Goal: Check status

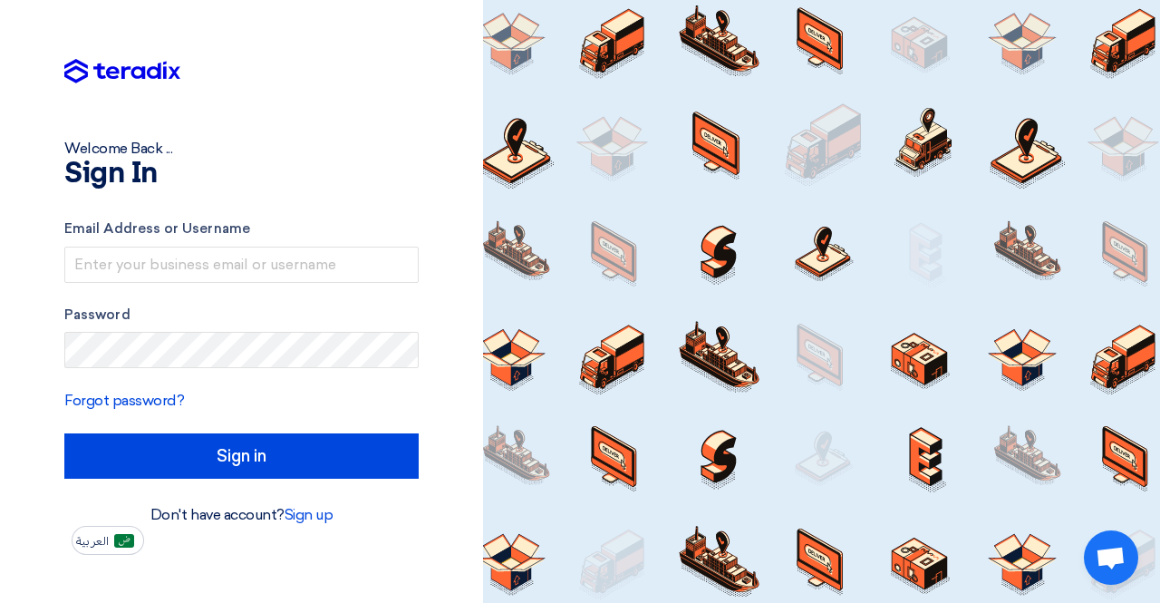
click at [241, 236] on label "Email Address or Username" at bounding box center [241, 228] width 354 height 21
click at [267, 286] on form "Email Address or Username Password Forgot password? Sign in" at bounding box center [241, 348] width 354 height 260
click at [268, 280] on input "text" at bounding box center [241, 265] width 354 height 36
type input "[EMAIL_ADDRESS][DOMAIN_NAME]"
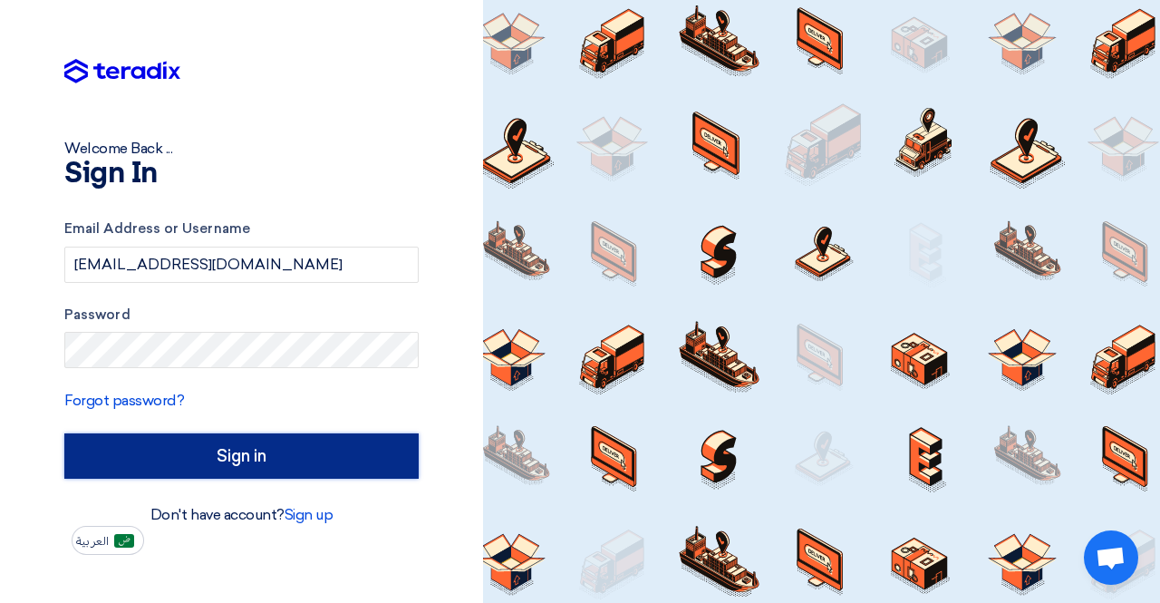
click at [288, 437] on input "Sign in" at bounding box center [241, 455] width 354 height 45
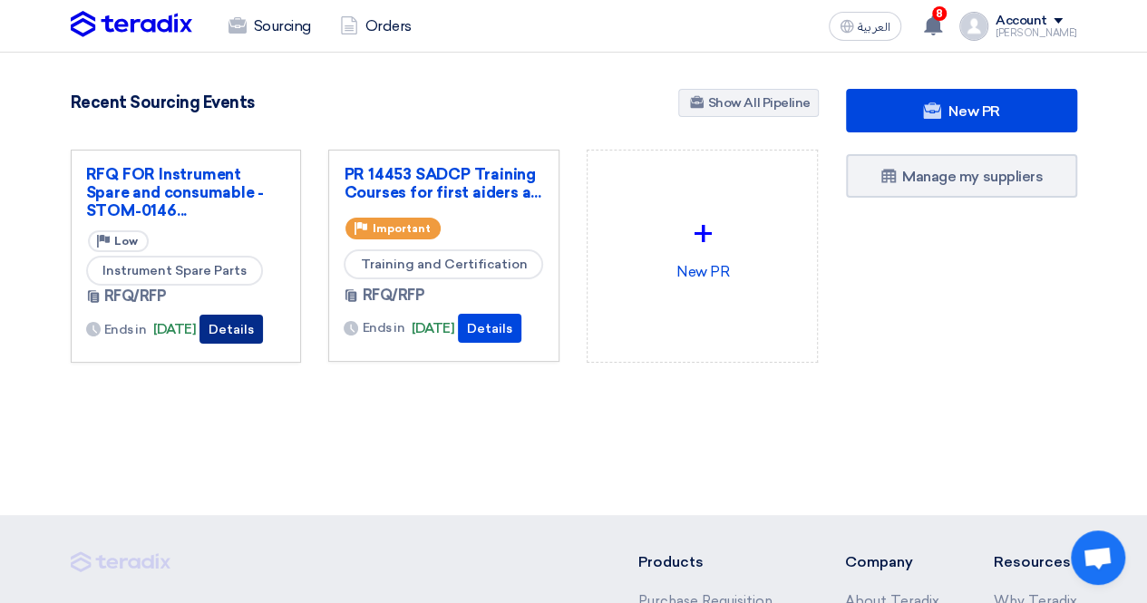
click at [263, 335] on button "Details" at bounding box center [230, 329] width 63 height 29
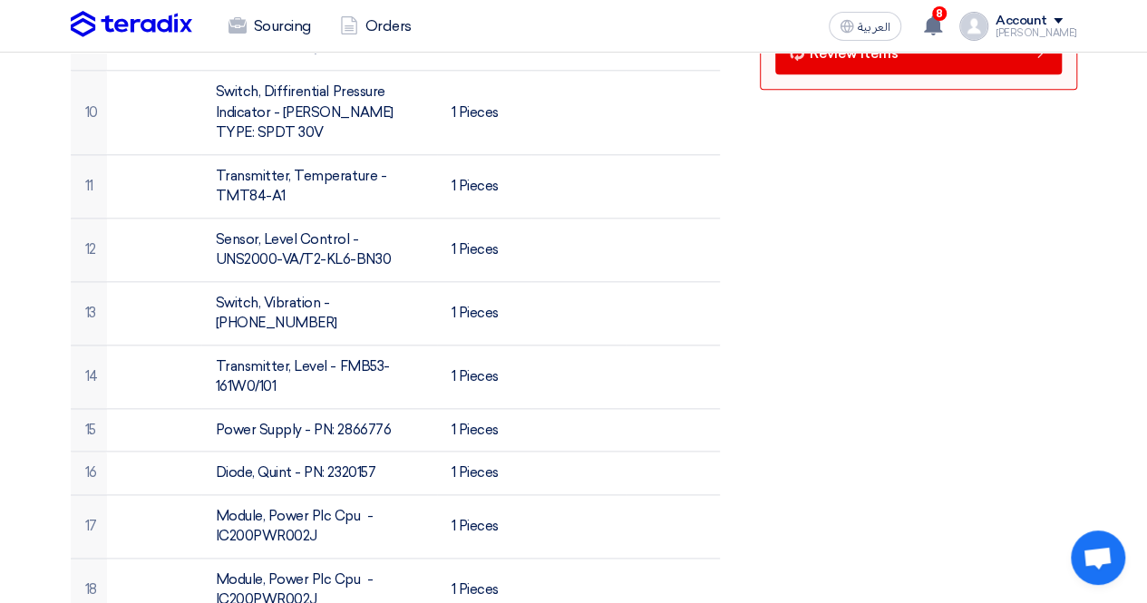
scroll to position [453, 0]
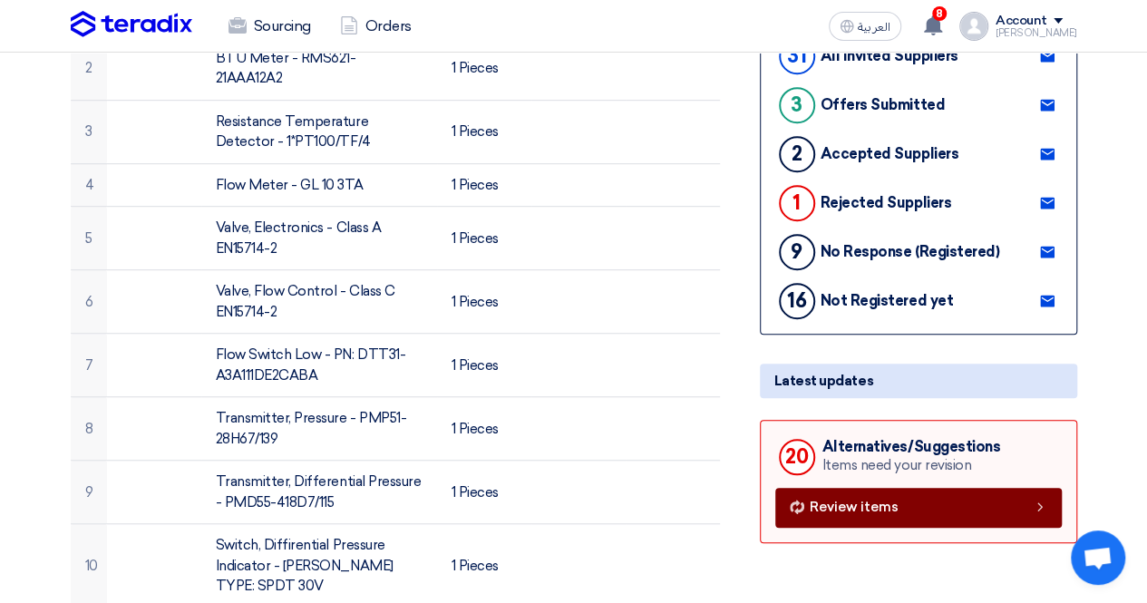
click at [883, 521] on link "Review items" at bounding box center [918, 508] width 286 height 40
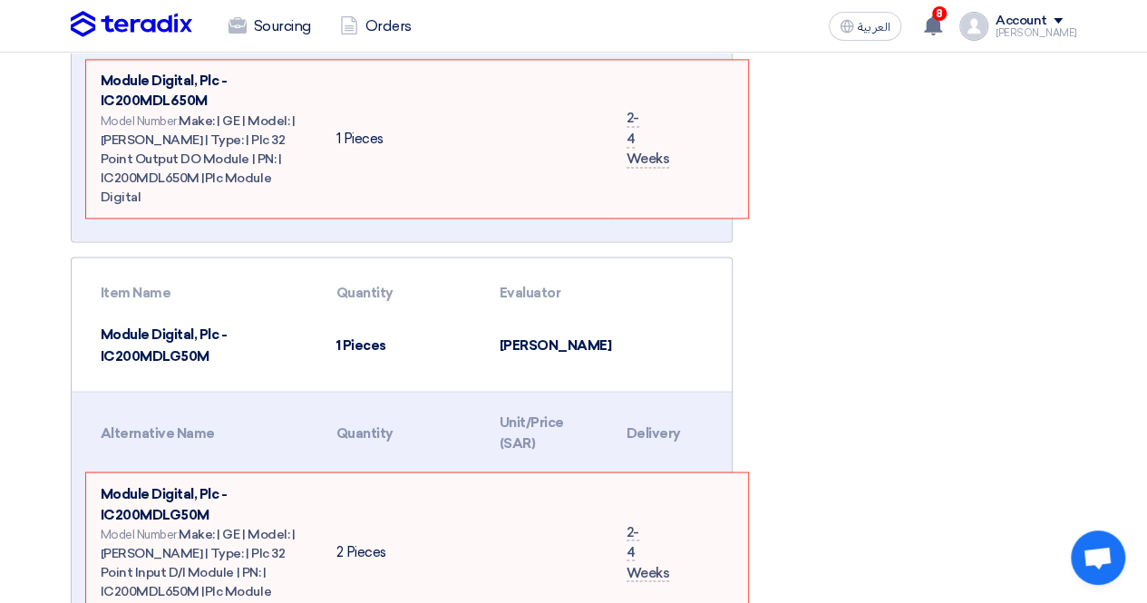
scroll to position [4805, 0]
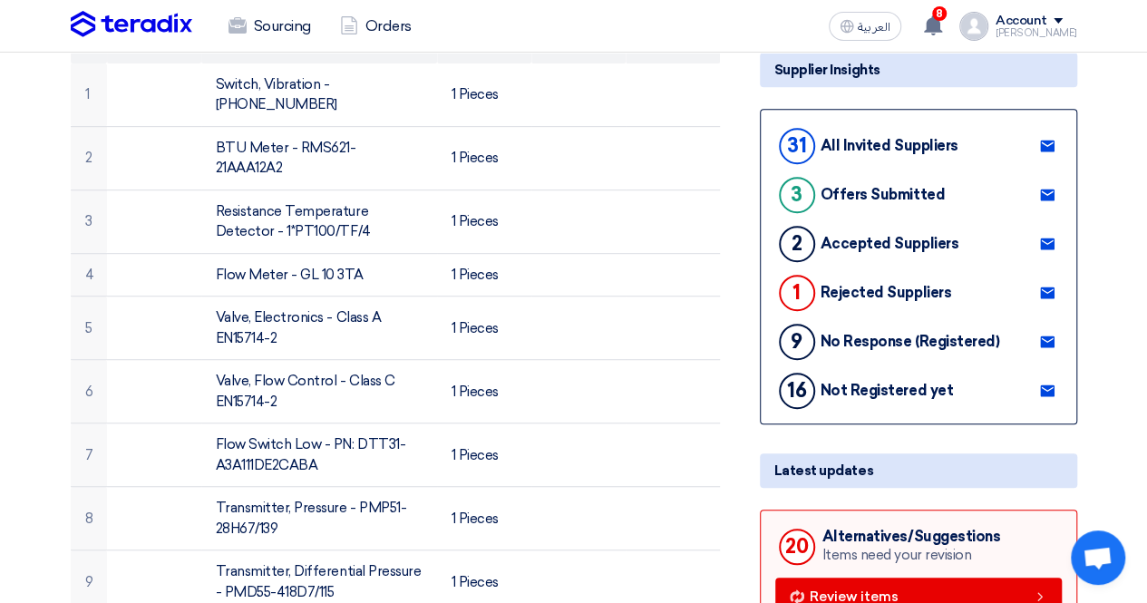
scroll to position [181, 0]
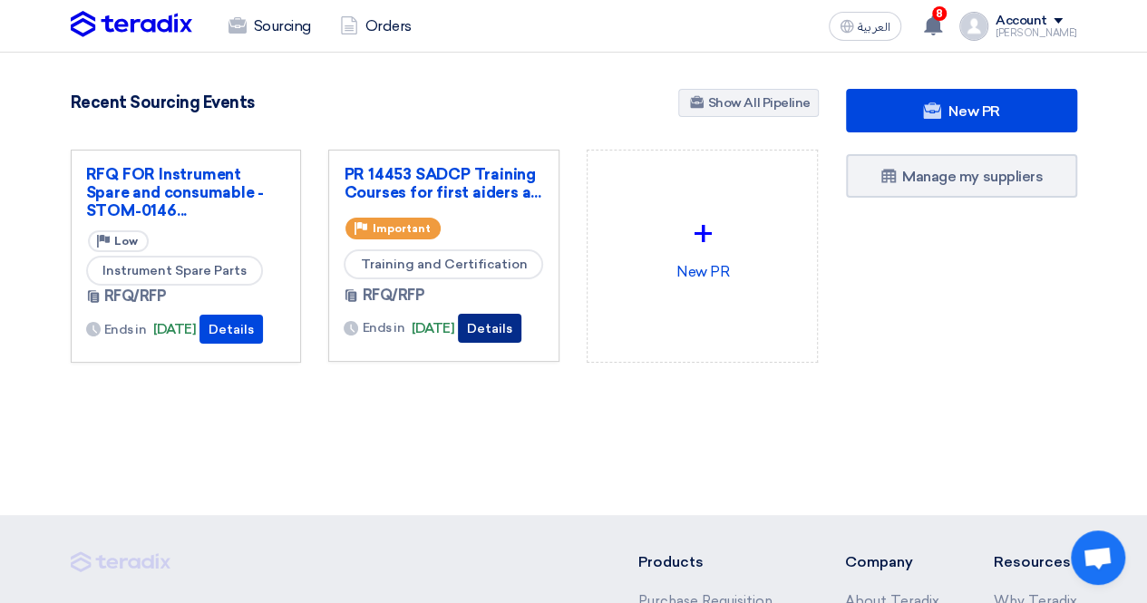
click at [491, 337] on button "Details" at bounding box center [489, 328] width 63 height 29
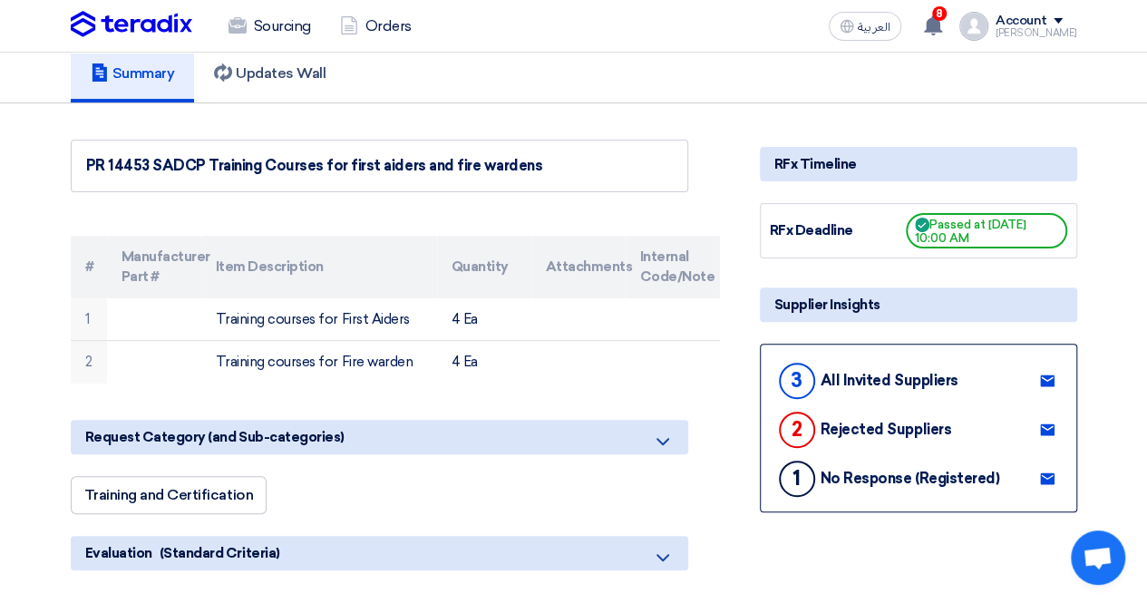
scroll to position [181, 0]
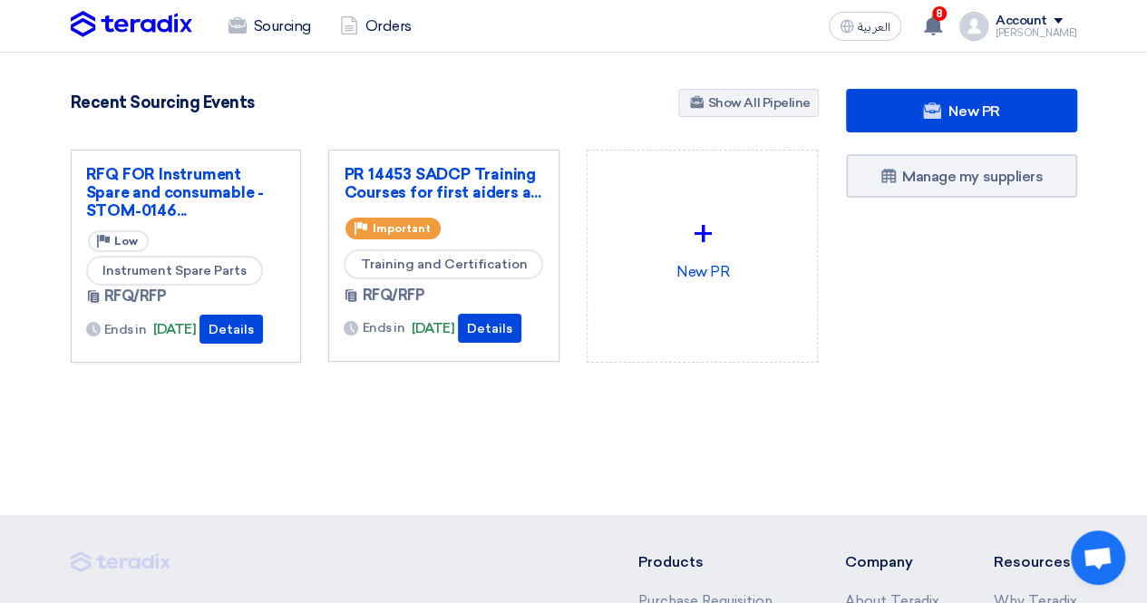
click at [902, 402] on div "New PR Manage my suppliers" at bounding box center [961, 262] width 258 height 346
click at [479, 515] on div at bounding box center [573, 500] width 1147 height 29
click at [278, 383] on div "RFQ FOR Instrument Spare and consumable -STOM-0146... Priority Low Instrument S…" at bounding box center [186, 271] width 258 height 242
drag, startPoint x: 312, startPoint y: 485, endPoint x: 227, endPoint y: 536, distance: 99.2
click at [312, 485] on section "New PR Submit your requirements with a variety of sourcing events: RFP/RFQ/Auct…" at bounding box center [573, 269] width 1147 height 433
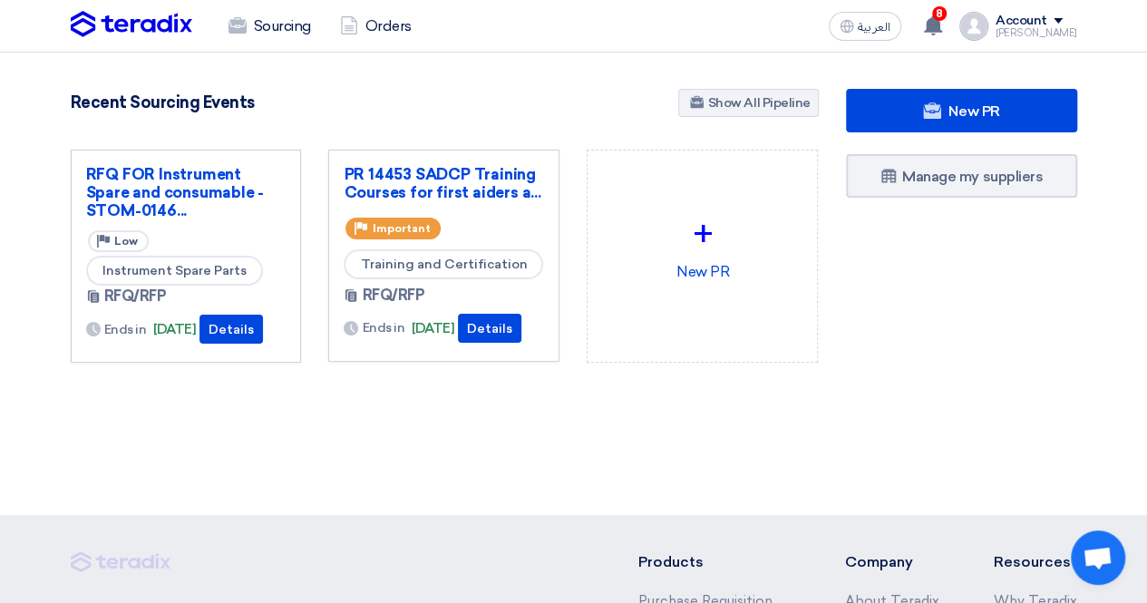
click at [254, 486] on section "New PR Submit your requirements with a variety of sourcing events: RFP/RFQ/Auct…" at bounding box center [573, 269] width 1147 height 433
click at [254, 337] on button "Details" at bounding box center [230, 329] width 63 height 29
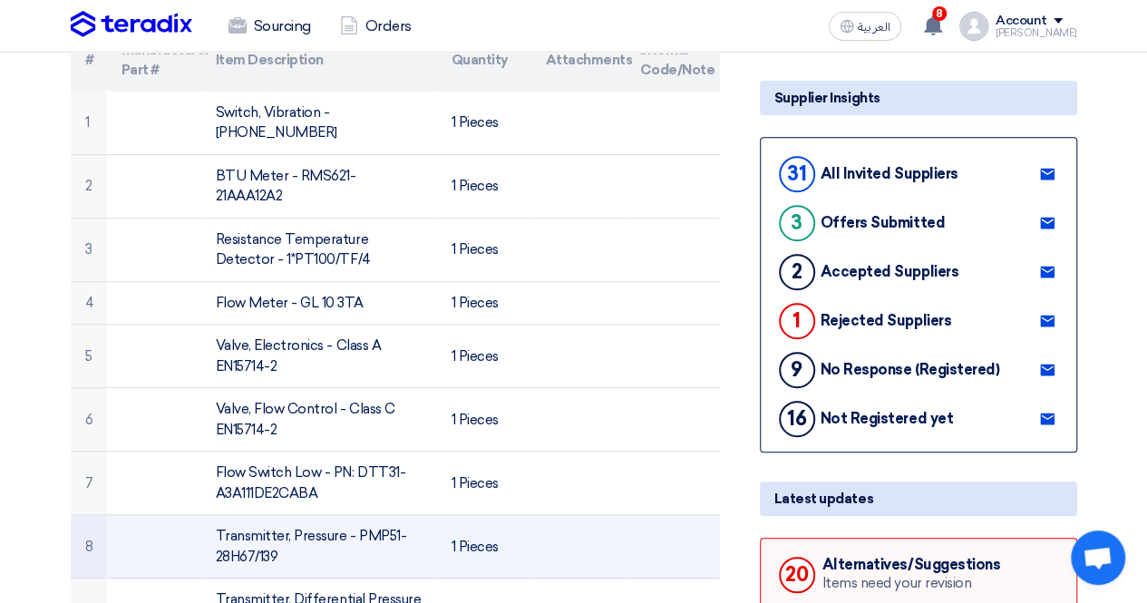
scroll to position [453, 0]
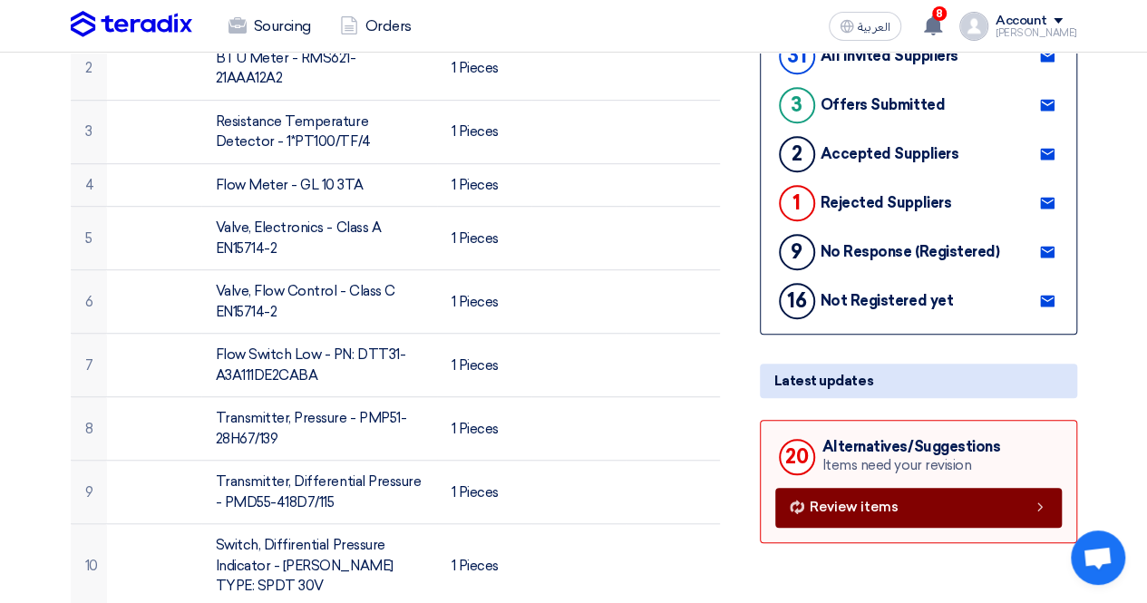
click at [837, 506] on span "Review items" at bounding box center [854, 507] width 89 height 14
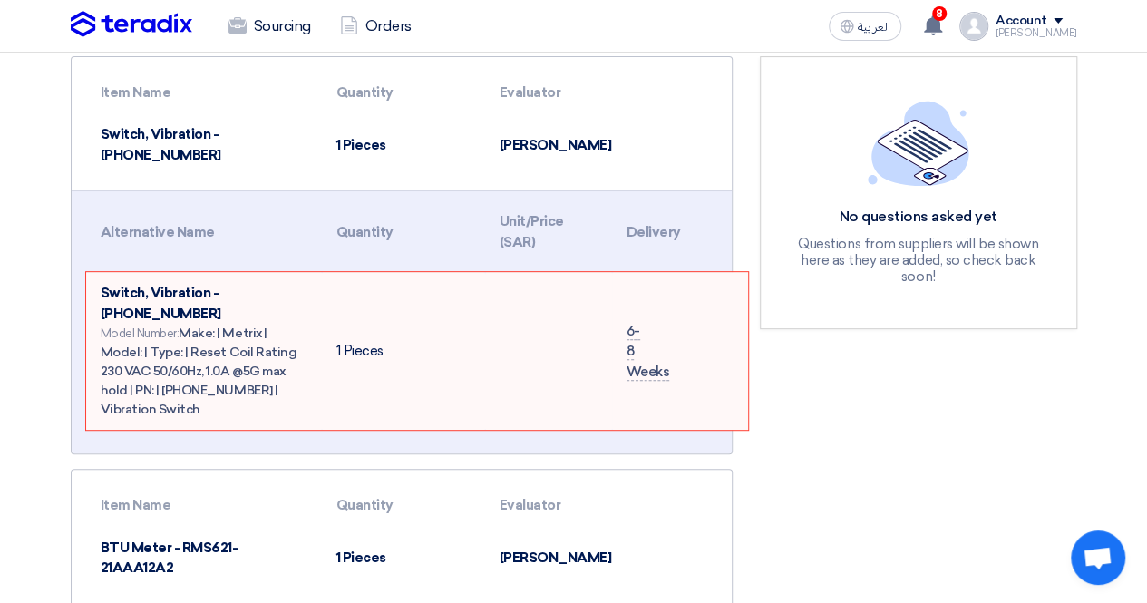
scroll to position [272, 0]
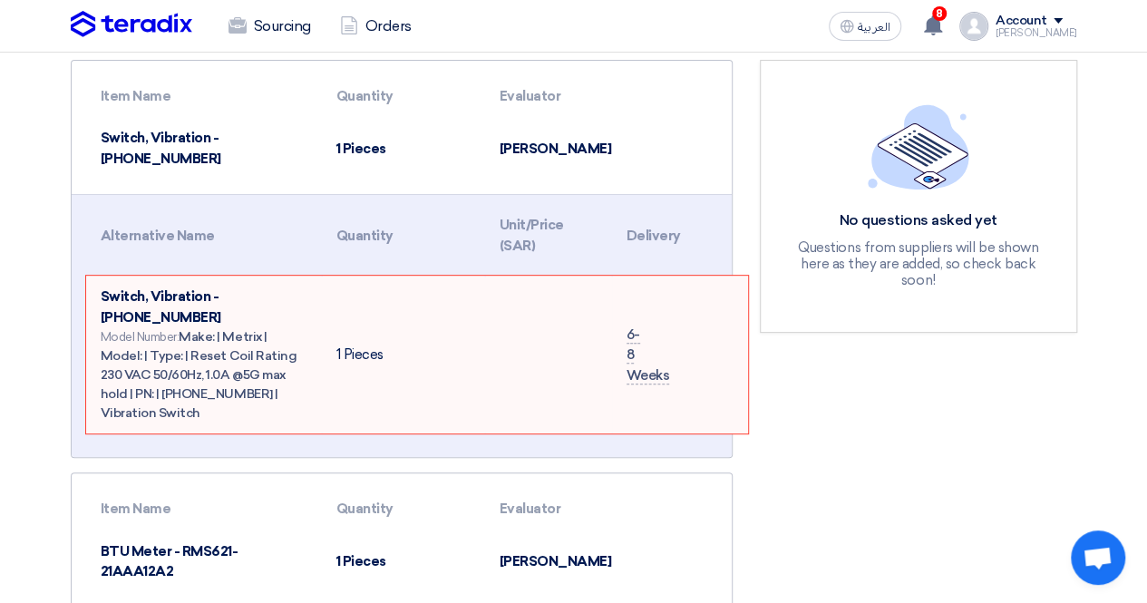
click at [541, 362] on td at bounding box center [548, 355] width 127 height 158
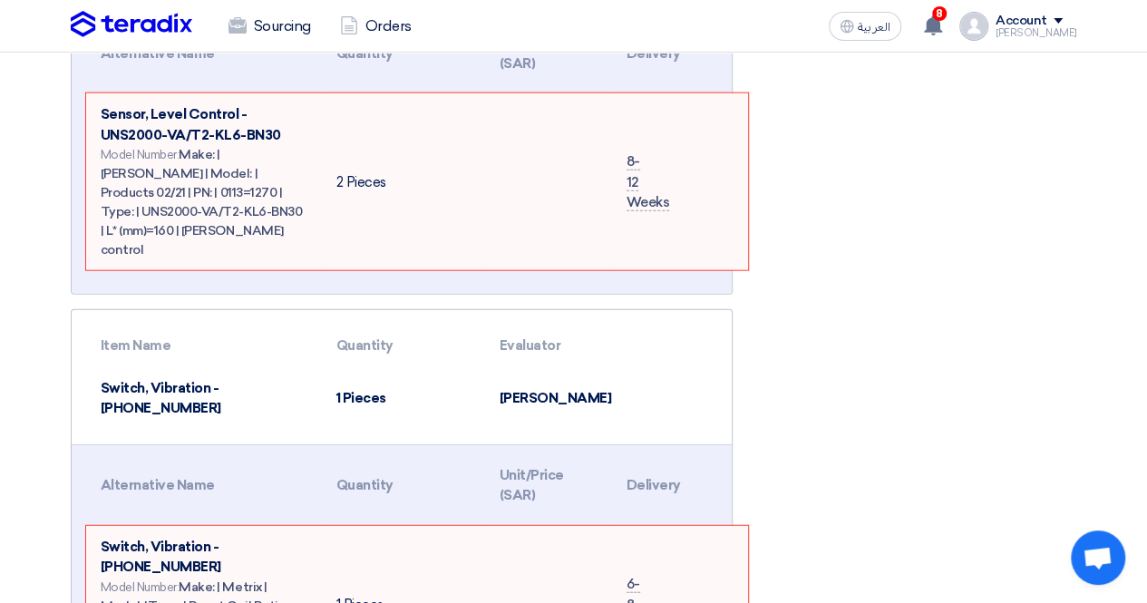
scroll to position [2085, 0]
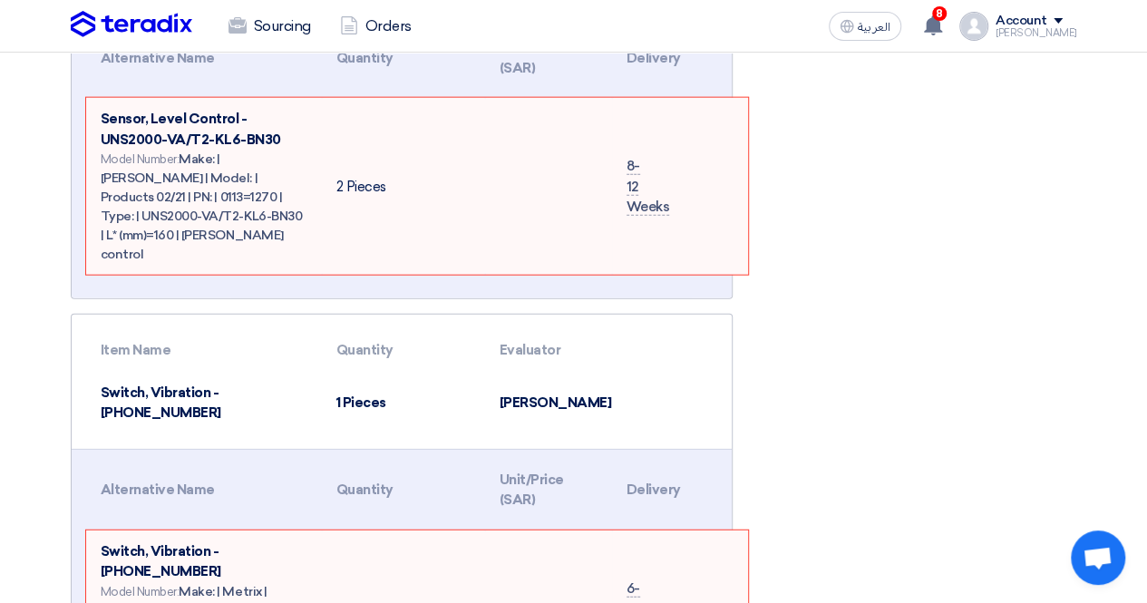
drag, startPoint x: 97, startPoint y: 303, endPoint x: 305, endPoint y: 307, distance: 207.7
click at [305, 372] on td "Switch, Vibration - [PHONE_NUMBER]" at bounding box center [204, 403] width 236 height 63
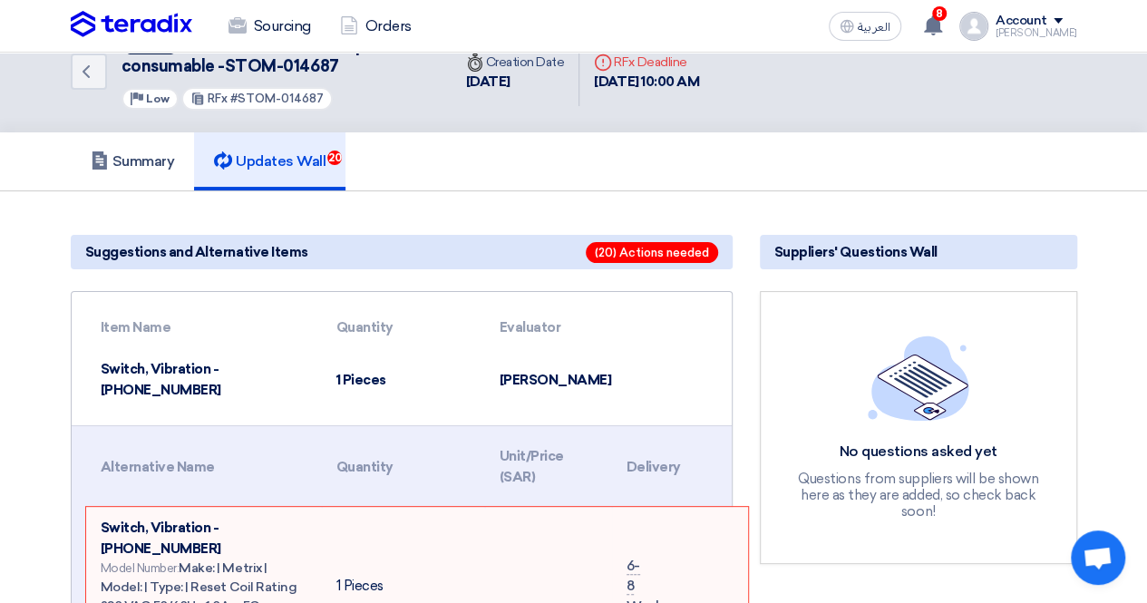
scroll to position [0, 0]
